Goal: Find specific page/section: Find specific page/section

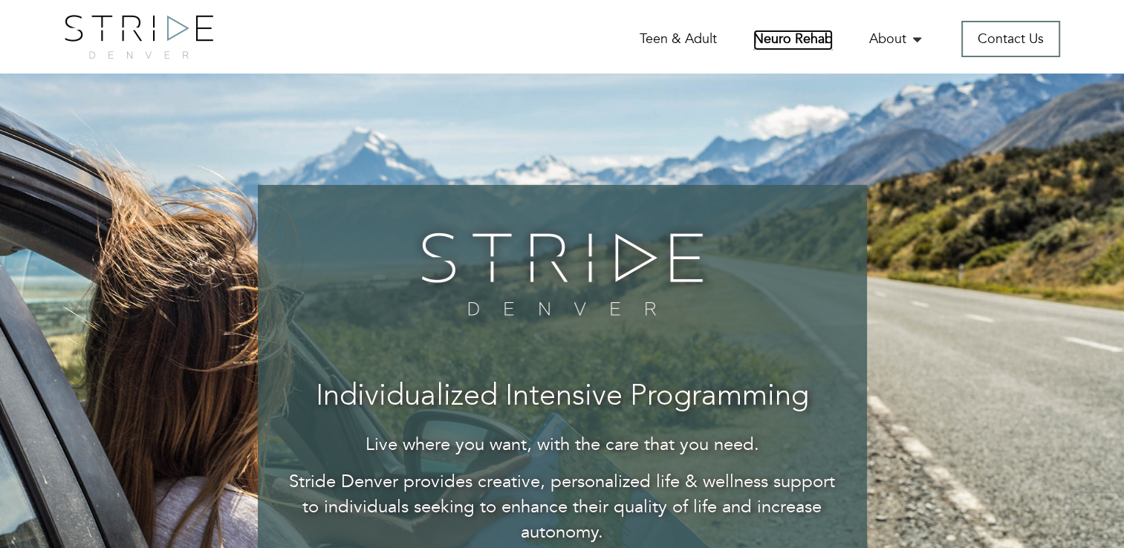
click at [801, 30] on link "Neuro Rehab" at bounding box center [794, 40] width 80 height 21
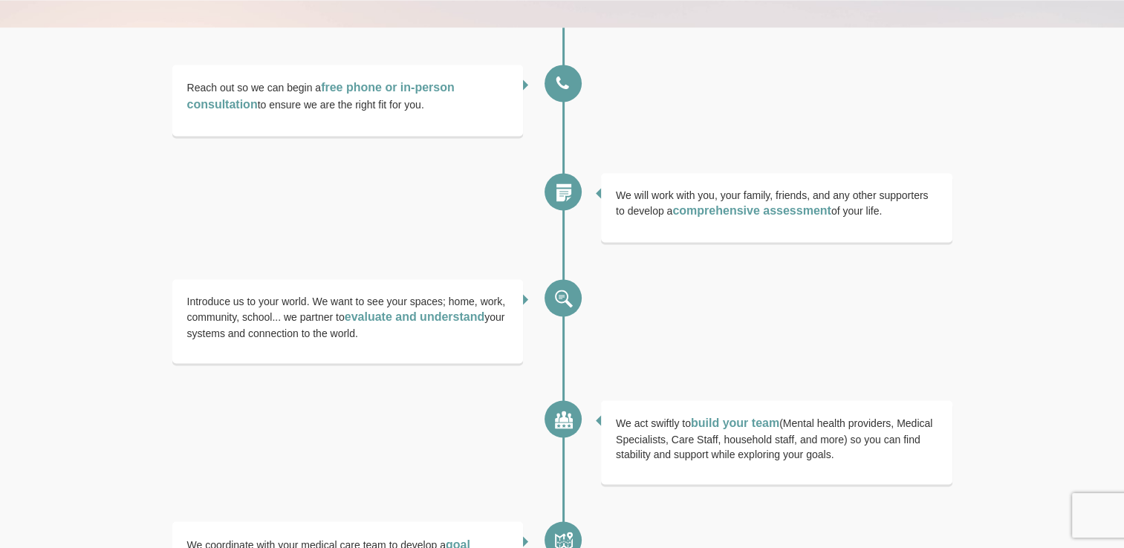
scroll to position [2328, 0]
drag, startPoint x: 1000, startPoint y: 388, endPoint x: 993, endPoint y: 329, distance: 59.1
click at [993, 329] on div "Reach out so we can begin a free phone or in-person consultation to ensure we a…" at bounding box center [562, 406] width 1124 height 760
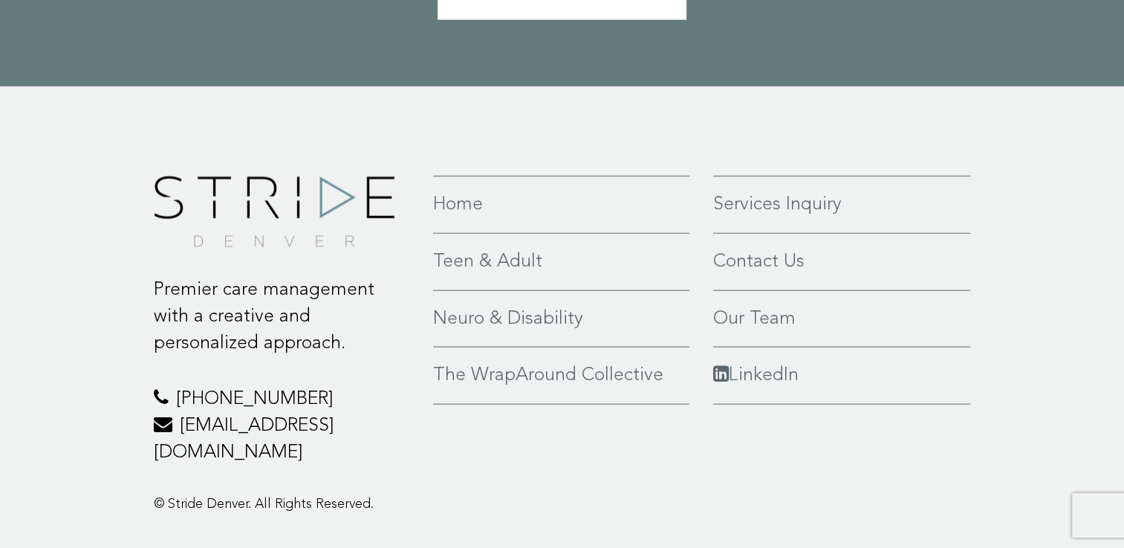
scroll to position [3323, 0]
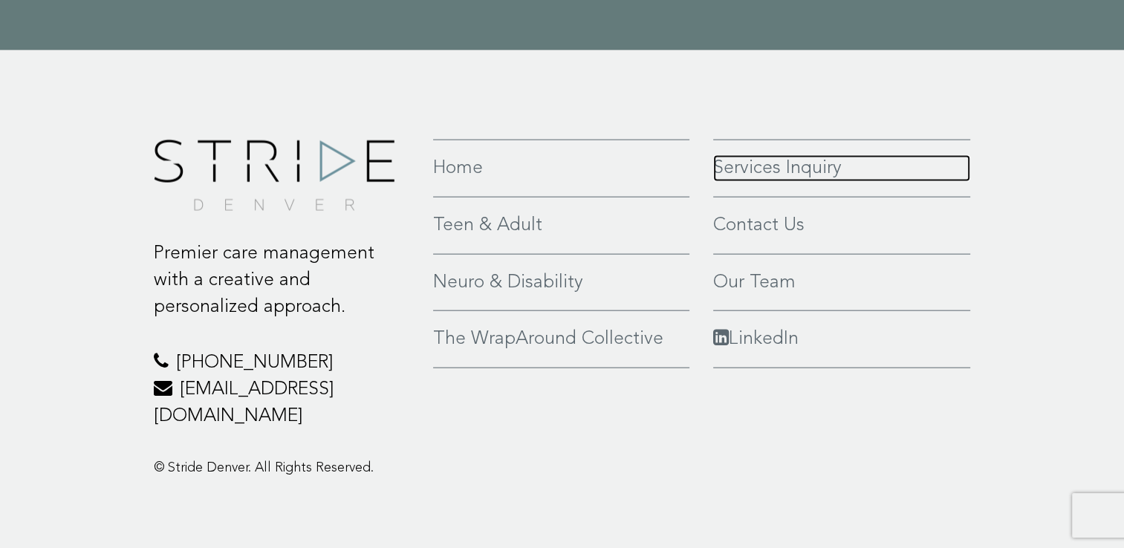
click at [807, 168] on link "Services Inquiry" at bounding box center [842, 168] width 258 height 27
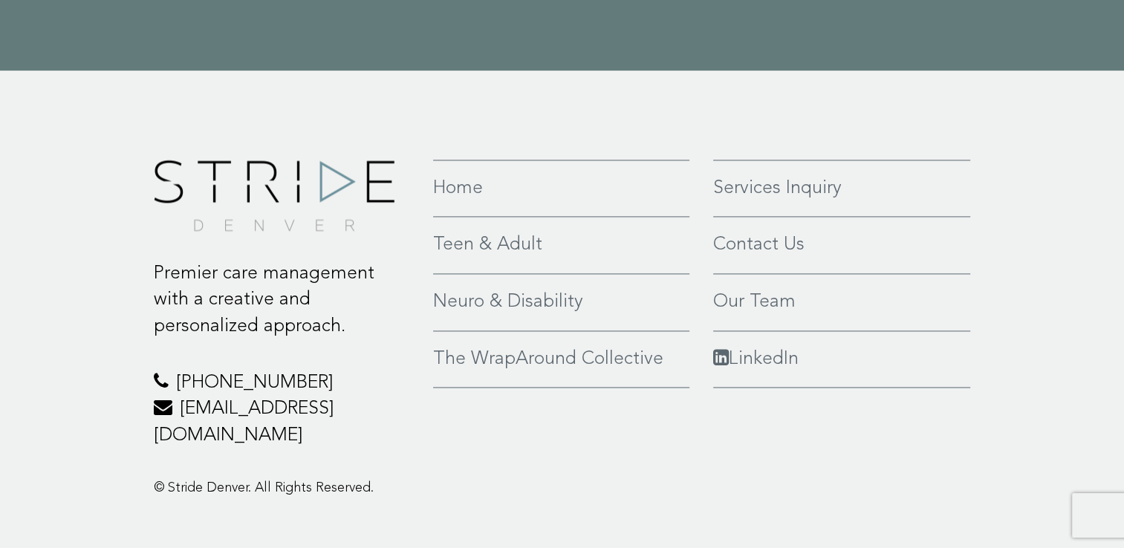
scroll to position [2111, 0]
